Goal: Information Seeking & Learning: Check status

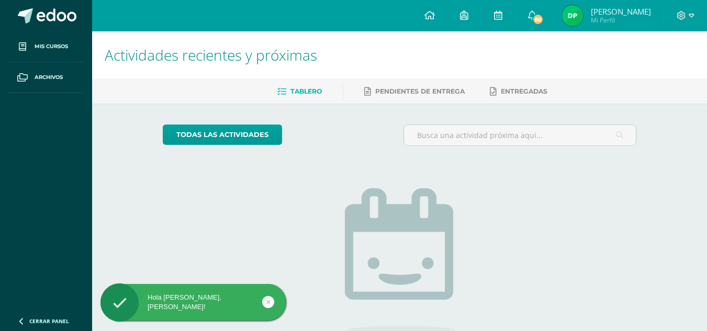
click at [575, 9] on img at bounding box center [572, 15] width 21 height 21
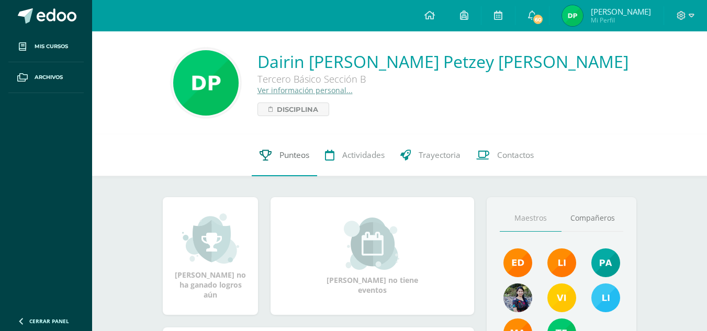
click at [294, 154] on span "Punteos" at bounding box center [294, 155] width 30 height 11
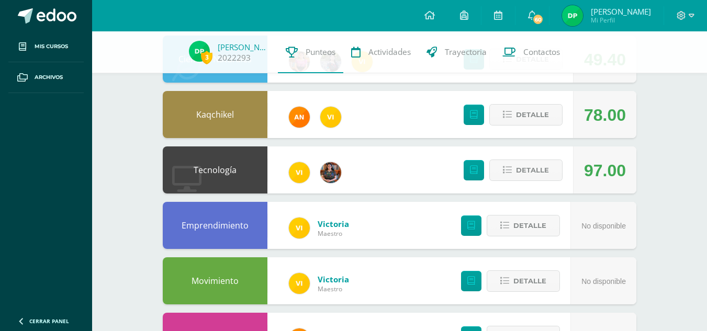
scroll to position [185, 0]
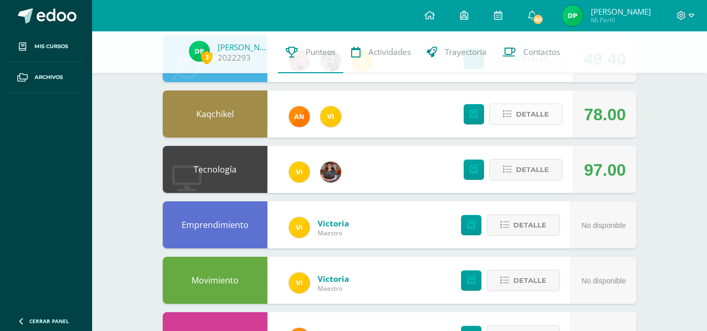
click at [516, 118] on span "Detalle" at bounding box center [532, 114] width 33 height 19
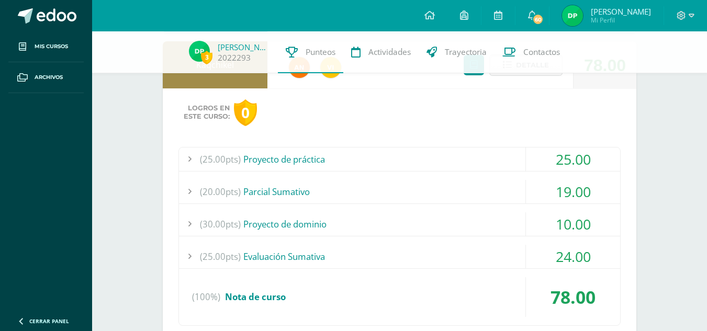
scroll to position [235, 0]
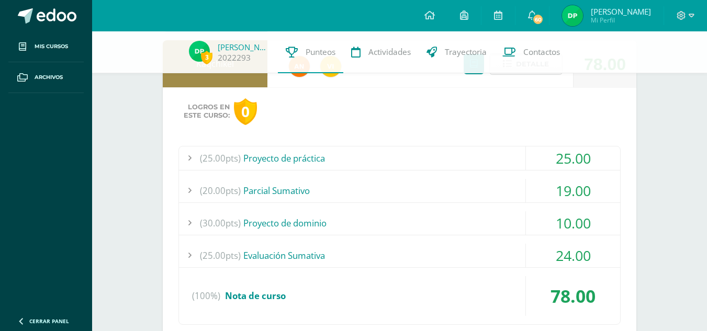
click at [431, 165] on div "(25.00pts) Proyecto de práctica" at bounding box center [399, 158] width 441 height 24
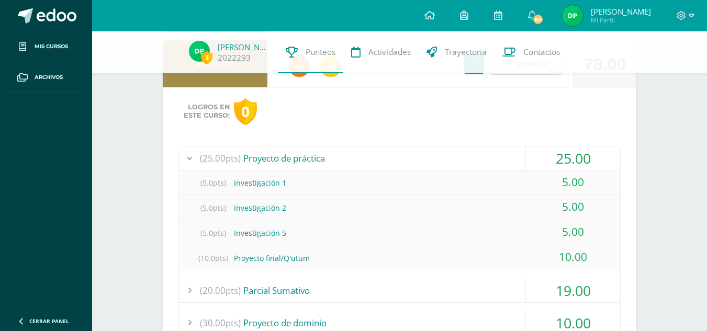
click at [431, 165] on div "(25.00pts) Proyecto de práctica" at bounding box center [399, 158] width 441 height 24
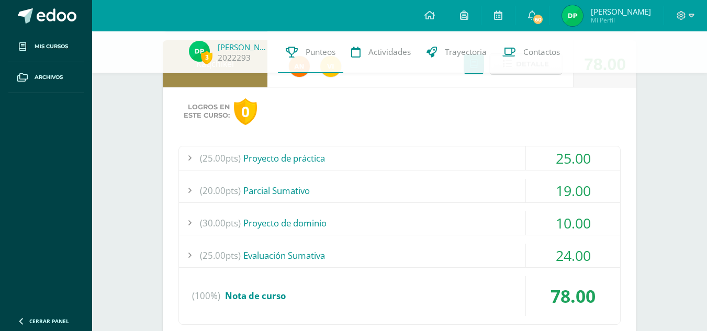
click at [410, 198] on div "(20.00pts) Parcial Sumativo" at bounding box center [399, 191] width 441 height 24
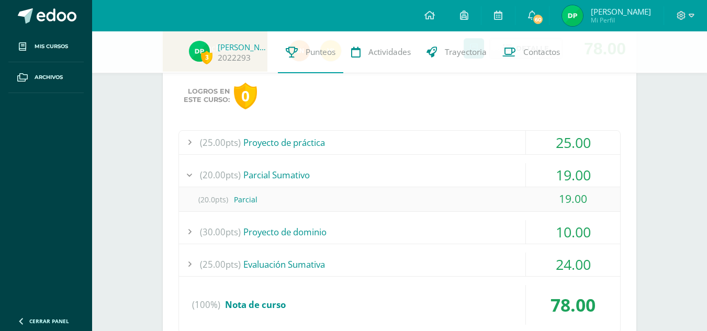
scroll to position [252, 0]
click at [416, 170] on div "(20.00pts) Parcial Sumativo" at bounding box center [399, 175] width 441 height 24
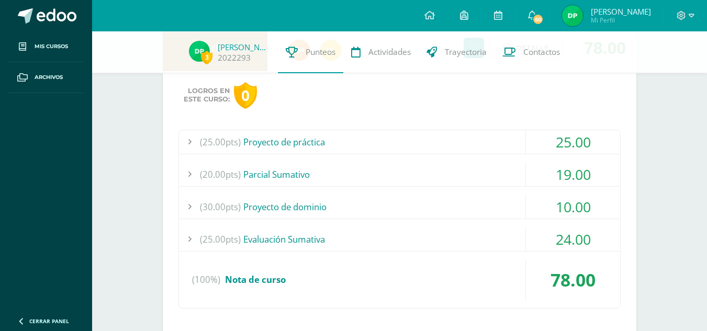
click at [405, 206] on div "(30.00pts) Proyecto de dominio" at bounding box center [399, 207] width 441 height 24
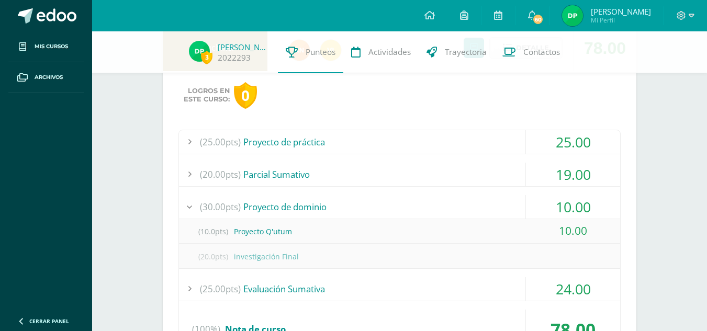
click at [405, 206] on div "(30.00pts) Proyecto de dominio" at bounding box center [399, 207] width 441 height 24
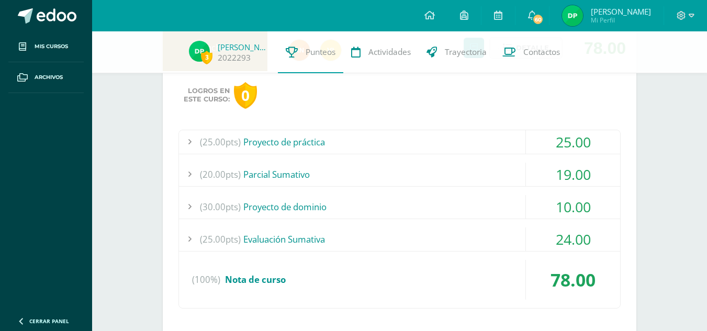
click at [431, 141] on div "(25.00pts) Proyecto de práctica" at bounding box center [399, 142] width 441 height 24
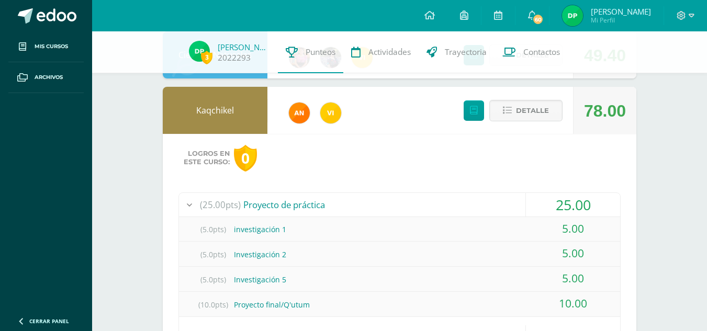
scroll to position [188, 0]
click at [531, 112] on span "Detalle" at bounding box center [532, 110] width 33 height 19
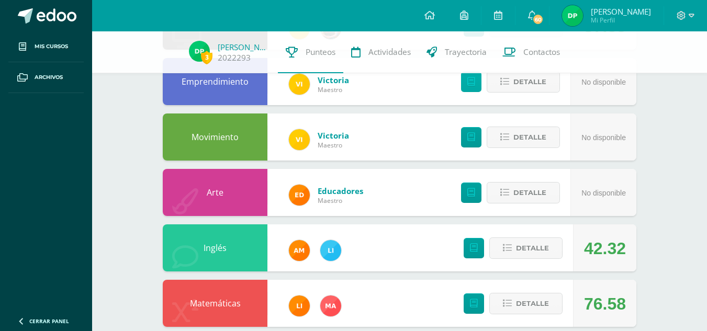
scroll to position [401, 0]
